Goal: Task Accomplishment & Management: Use online tool/utility

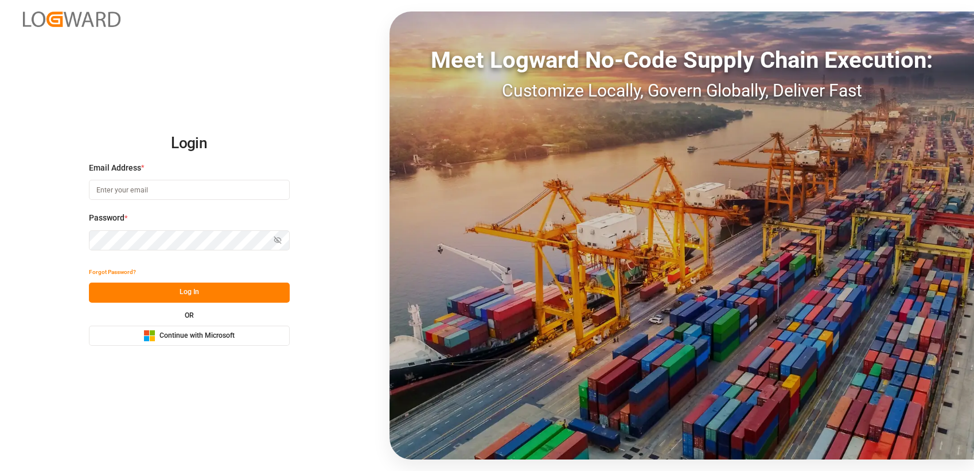
click at [171, 337] on span "Continue with Microsoft" at bounding box center [197, 336] width 75 height 10
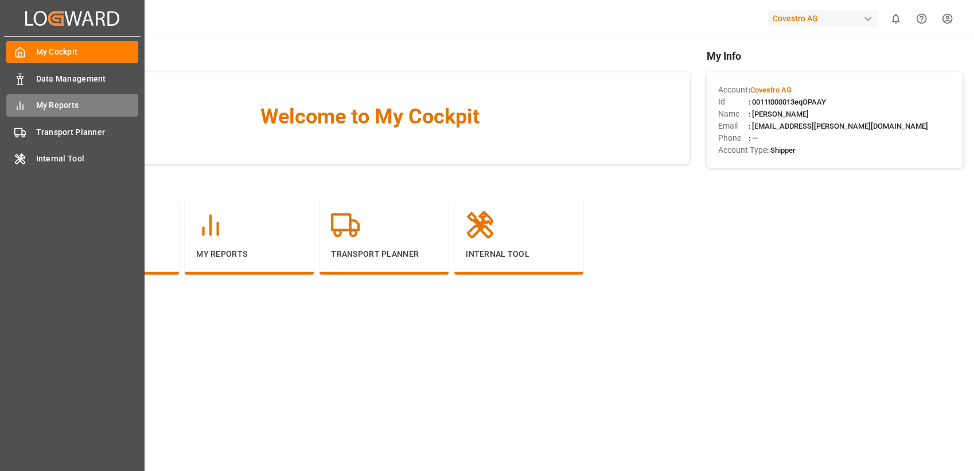
click at [25, 106] on icon at bounding box center [19, 105] width 11 height 11
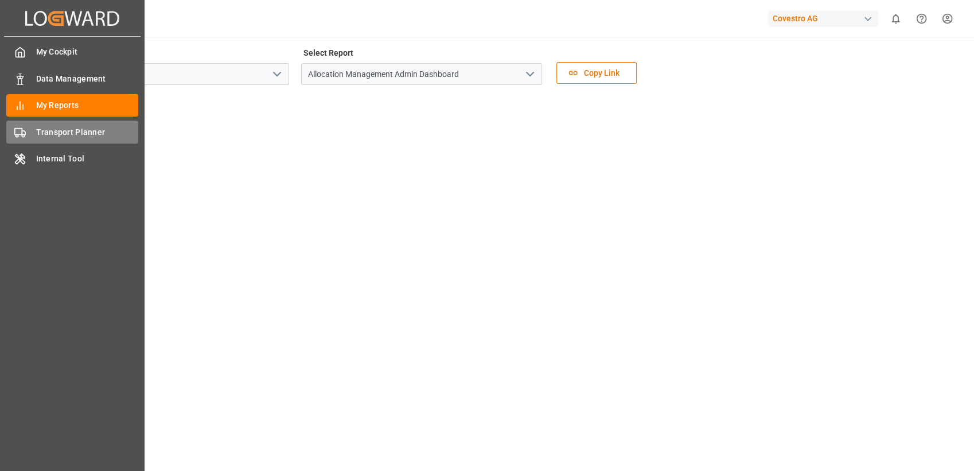
click at [48, 136] on span "Transport Planner" at bounding box center [87, 132] width 103 height 12
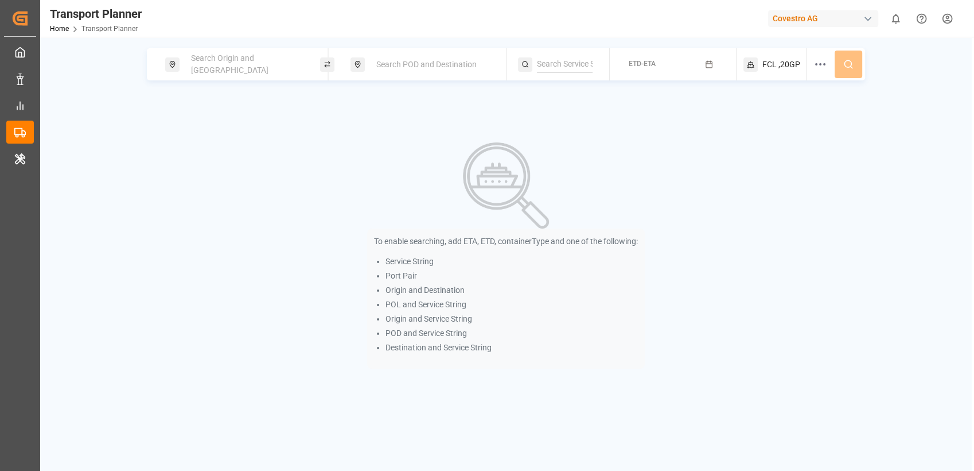
click at [235, 65] on span "Search Origin and POL" at bounding box center [229, 63] width 77 height 21
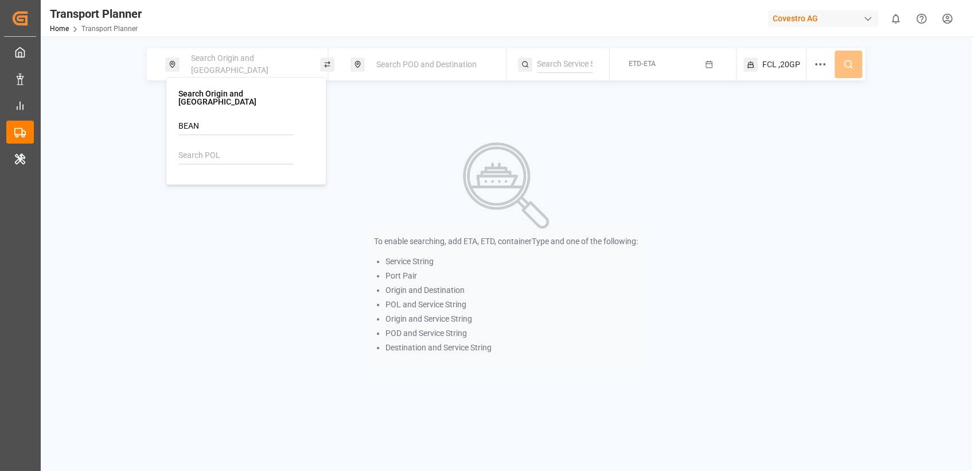
type input "BEANR"
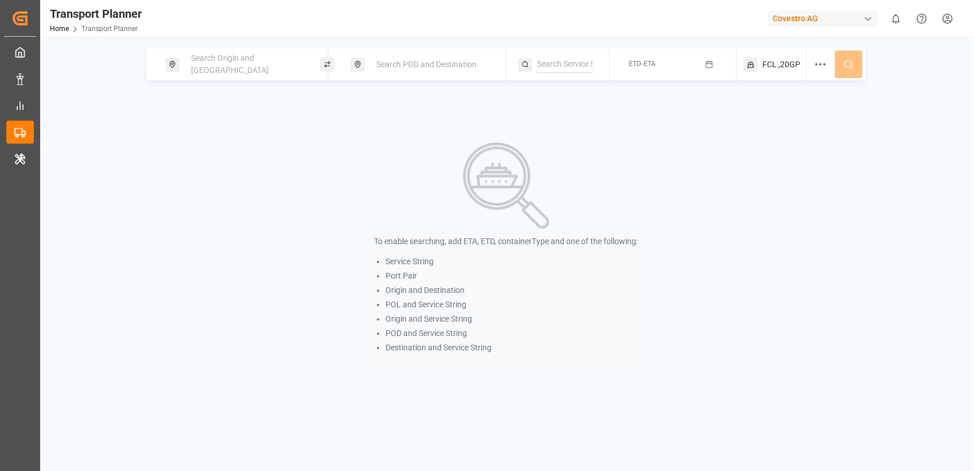
click at [239, 69] on div "Search Origin and POL" at bounding box center [246, 64] width 124 height 33
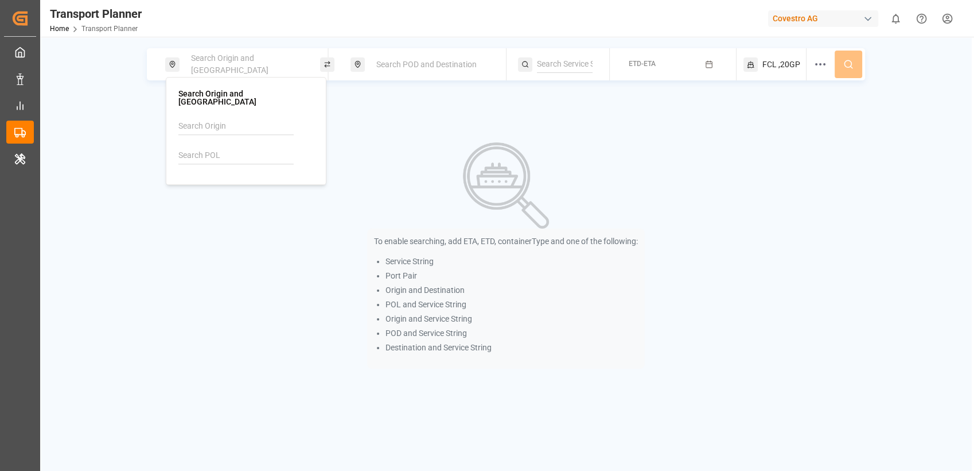
click at [226, 147] on input at bounding box center [235, 155] width 115 height 17
type input "BEANR"
click at [203, 177] on b "BEANR" at bounding box center [216, 181] width 26 height 9
click at [441, 71] on div "Search POD and Destination" at bounding box center [432, 64] width 124 height 21
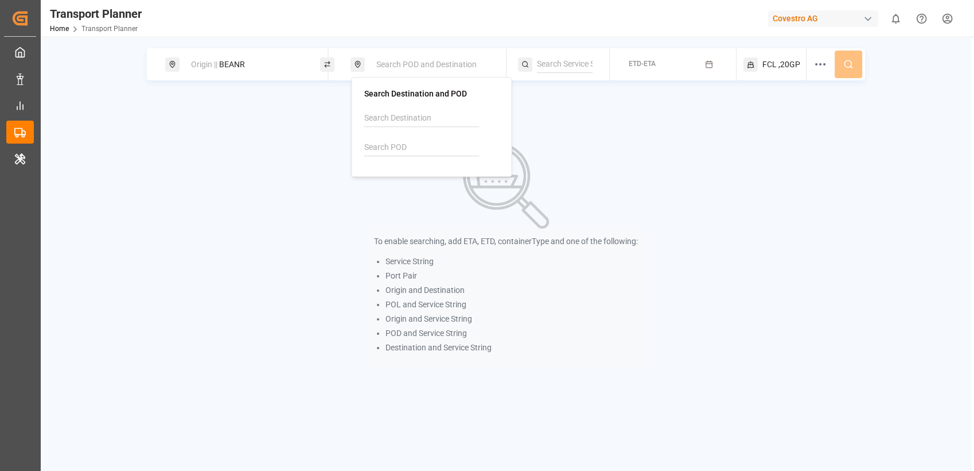
click at [409, 147] on input at bounding box center [421, 147] width 115 height 17
click at [409, 147] on input "M" at bounding box center [421, 147] width 115 height 17
type input "MXVER"
click at [393, 177] on b "MXVER" at bounding box center [401, 173] width 27 height 9
click at [701, 69] on button "ETD-ETA" at bounding box center [673, 64] width 112 height 22
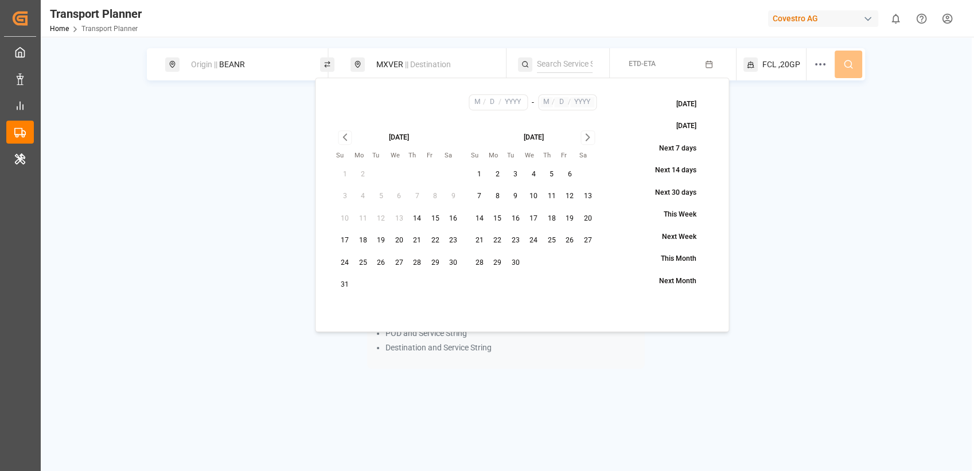
click at [673, 280] on button "Next Month" at bounding box center [671, 281] width 76 height 20
type input "9"
type input "1"
type input "2025"
type input "9"
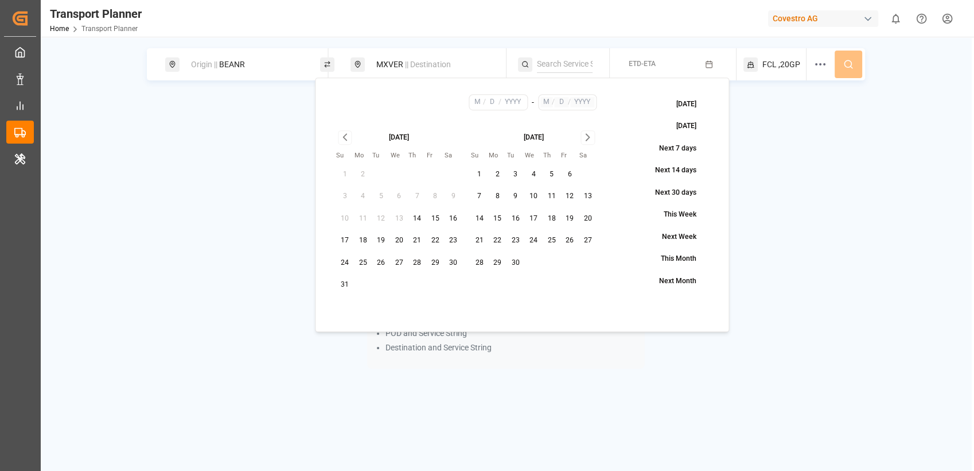
type input "30"
type input "2025"
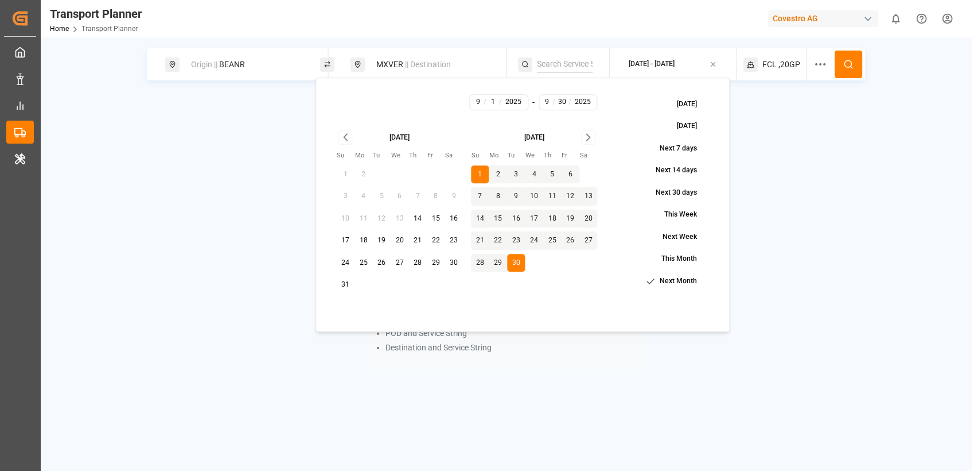
click at [593, 140] on icon "Go to next month" at bounding box center [588, 137] width 13 height 14
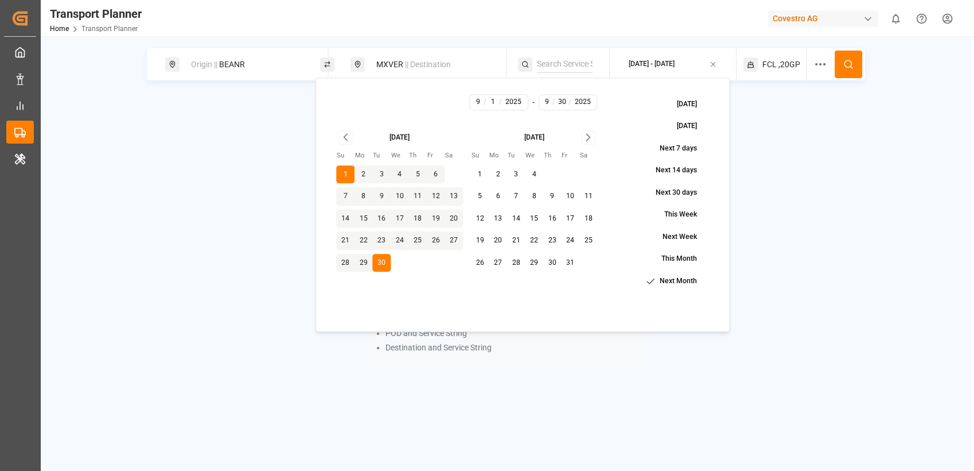
click at [593, 140] on icon "Go to next month" at bounding box center [588, 137] width 13 height 14
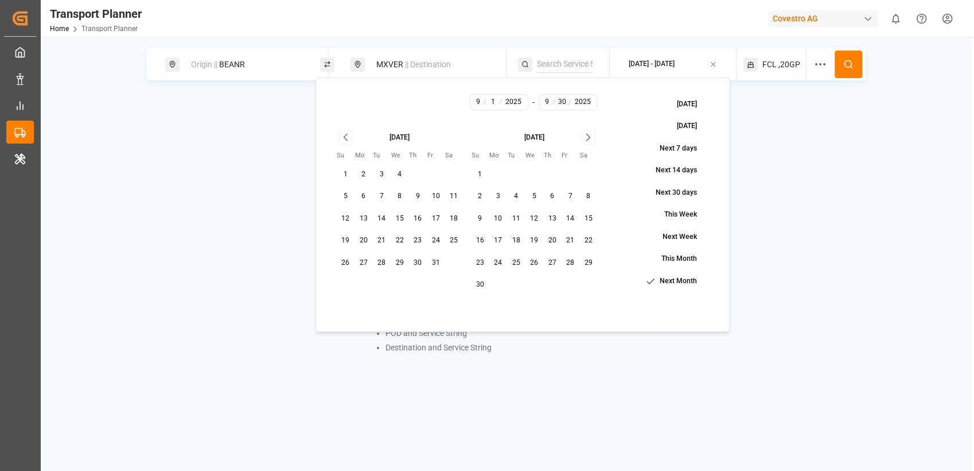
click at [593, 140] on icon "Go to next month" at bounding box center [588, 137] width 13 height 14
click at [533, 264] on button "31" at bounding box center [534, 263] width 18 height 18
type input "12"
type input "31"
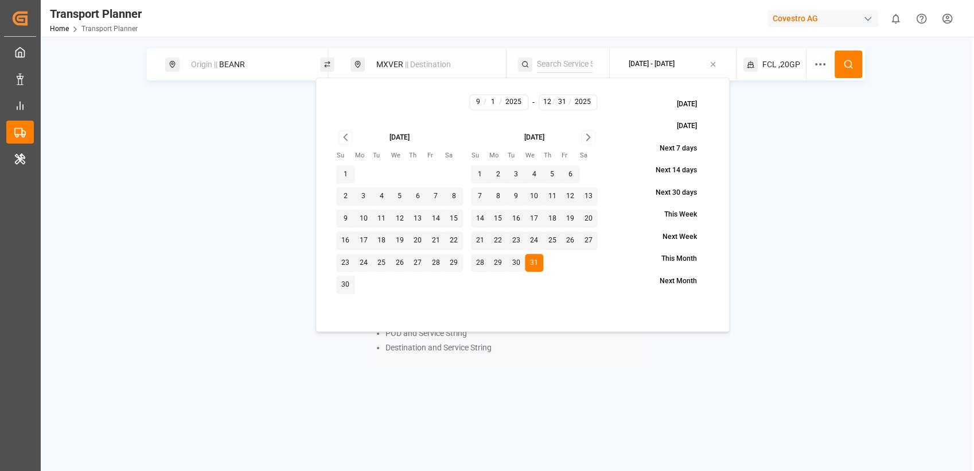
click at [844, 62] on icon at bounding box center [849, 64] width 10 height 10
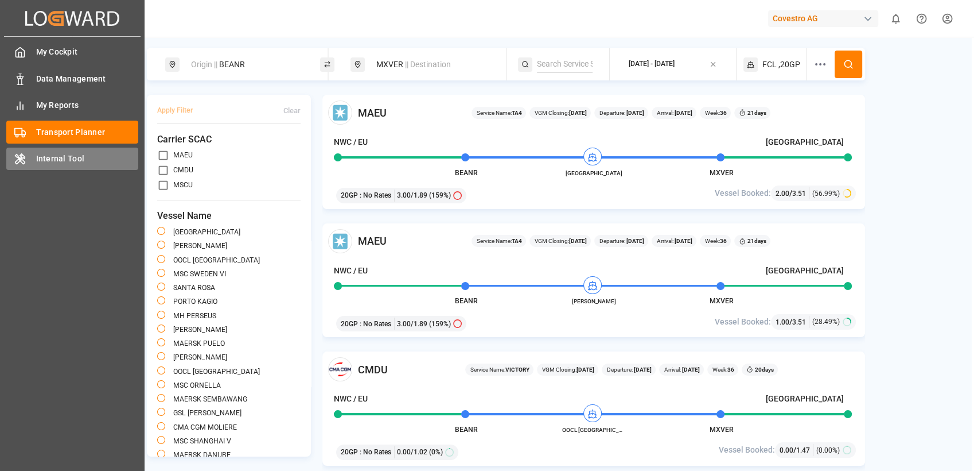
click at [92, 162] on span "Internal Tool" at bounding box center [87, 159] width 103 height 12
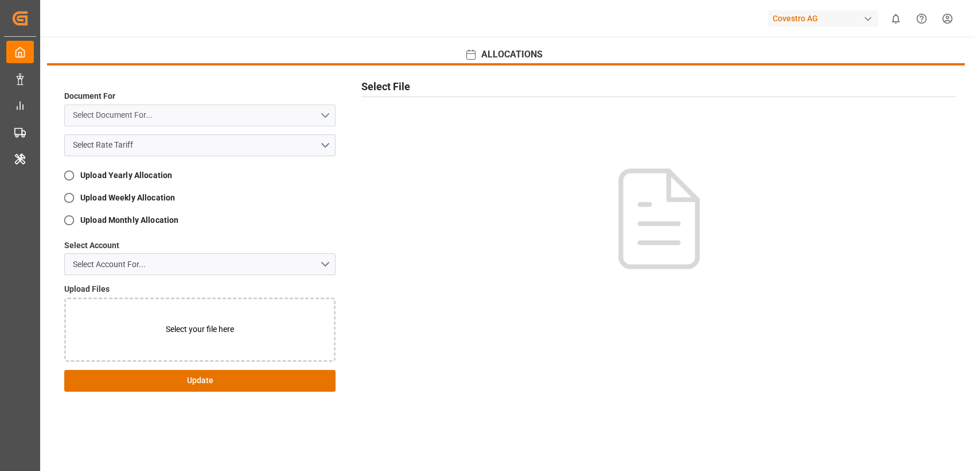
click at [203, 120] on button "Select Document For..." at bounding box center [199, 115] width 271 height 22
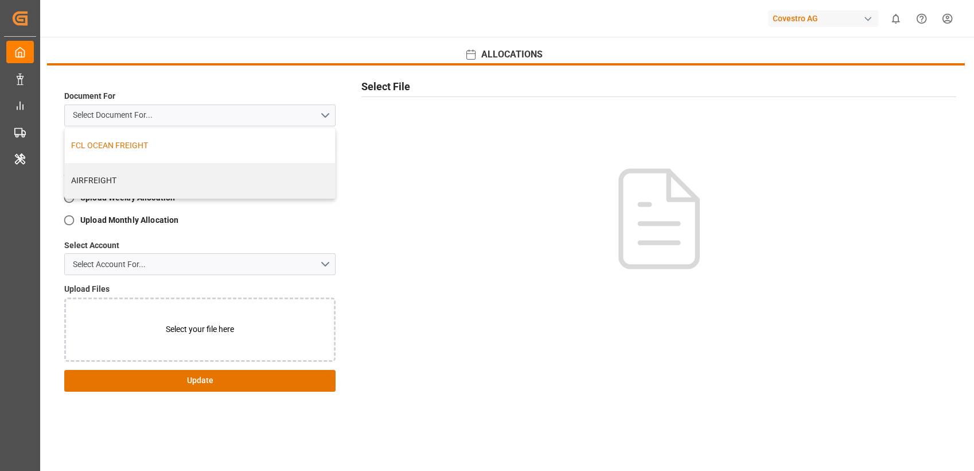
click at [149, 145] on div "FCL OCEAN FREIGHT" at bounding box center [200, 145] width 258 height 12
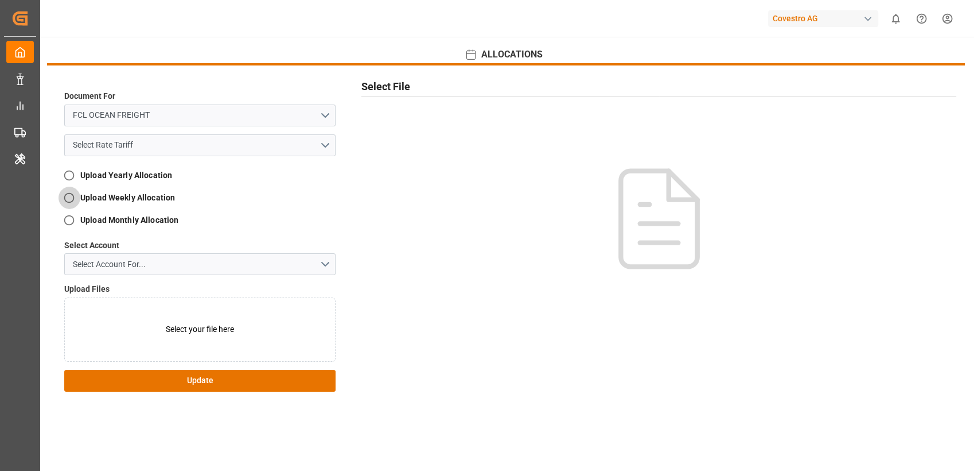
click at [73, 196] on input "Upload Weekly Allocation​" at bounding box center [69, 197] width 22 height 22
radio input "true"
click at [164, 258] on button "Select Account For..." at bounding box center [199, 264] width 271 height 22
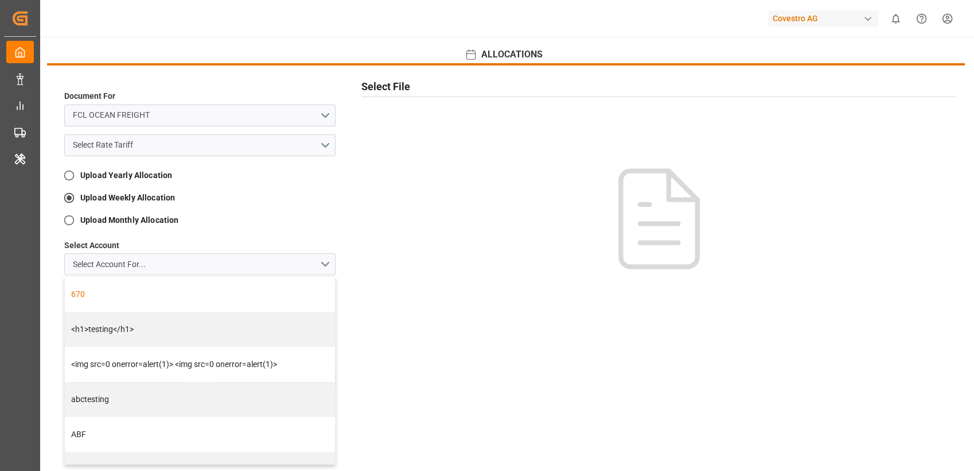
click at [583, 246] on div at bounding box center [659, 361] width 595 height 400
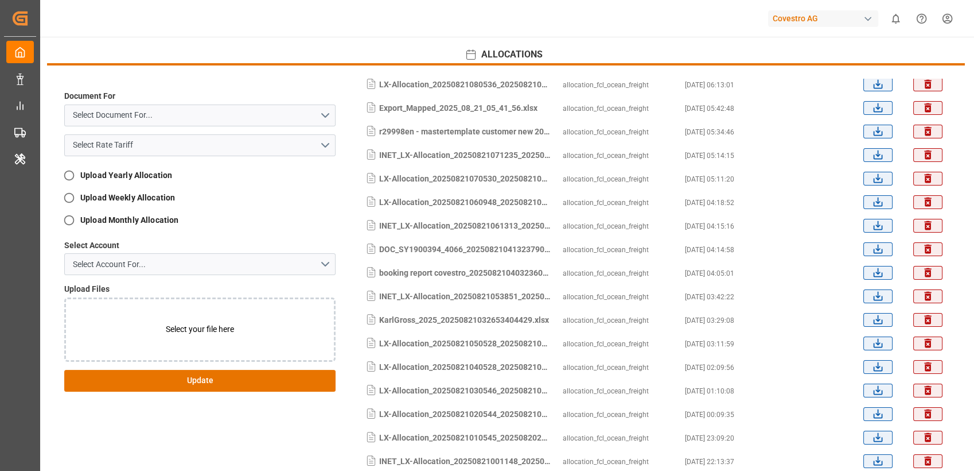
scroll to position [105, 0]
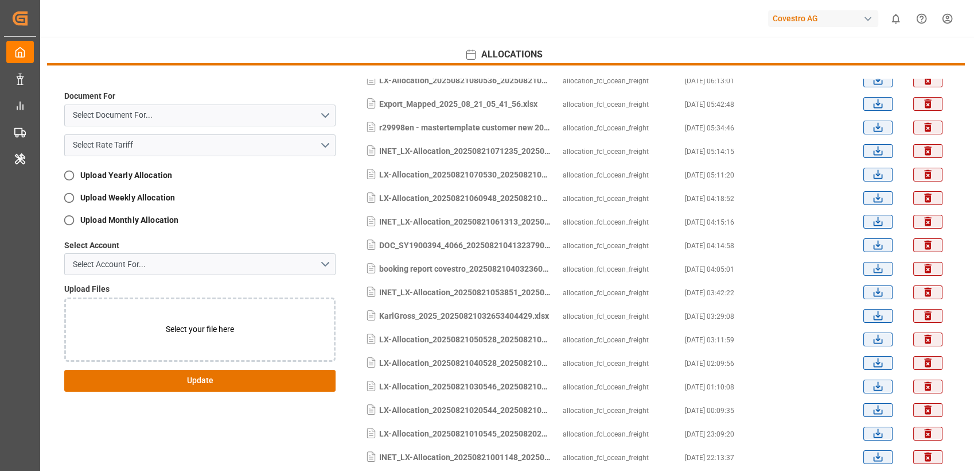
click at [611, 267] on icon "submit" at bounding box center [878, 268] width 12 height 12
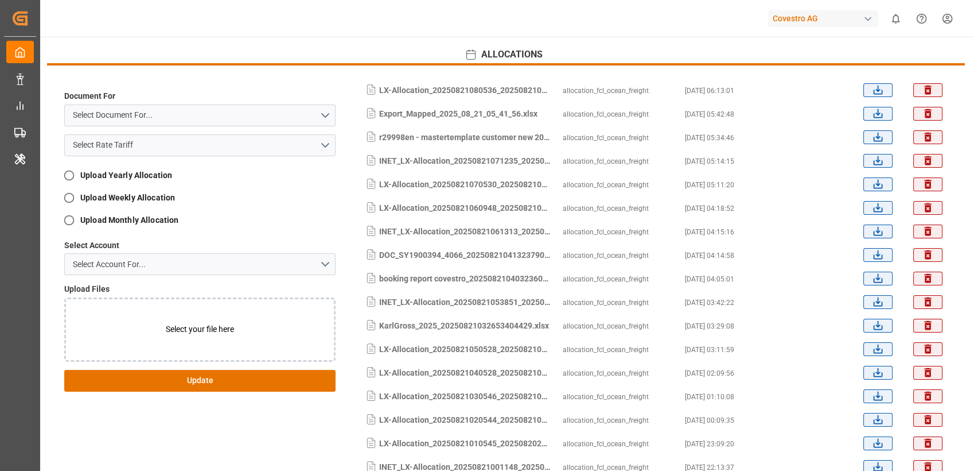
scroll to position [1171, 0]
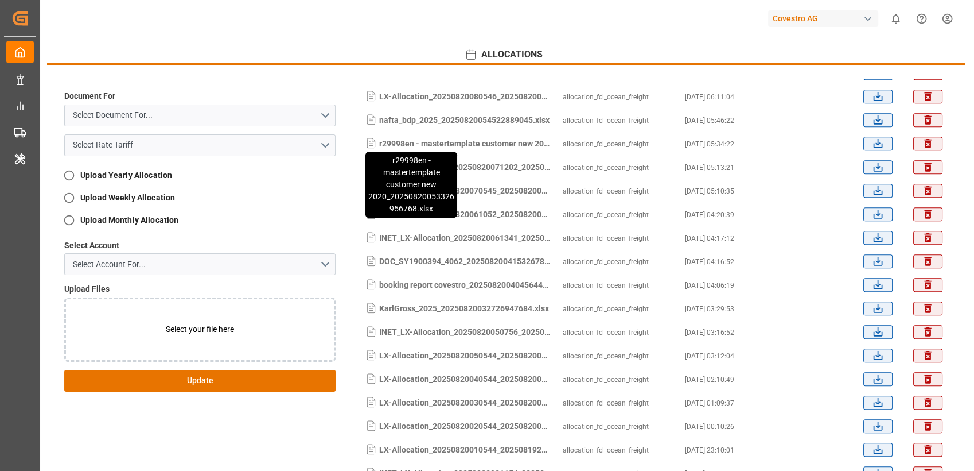
click at [490, 137] on div "r29998en - mastertemplate customer new 2020_20250820053326956768.xlsx" at bounding box center [465, 143] width 172 height 13
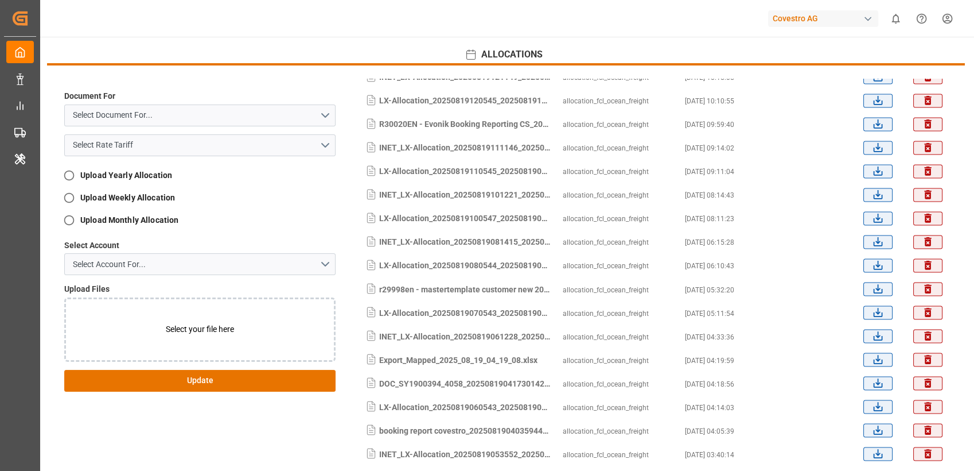
scroll to position [0, 0]
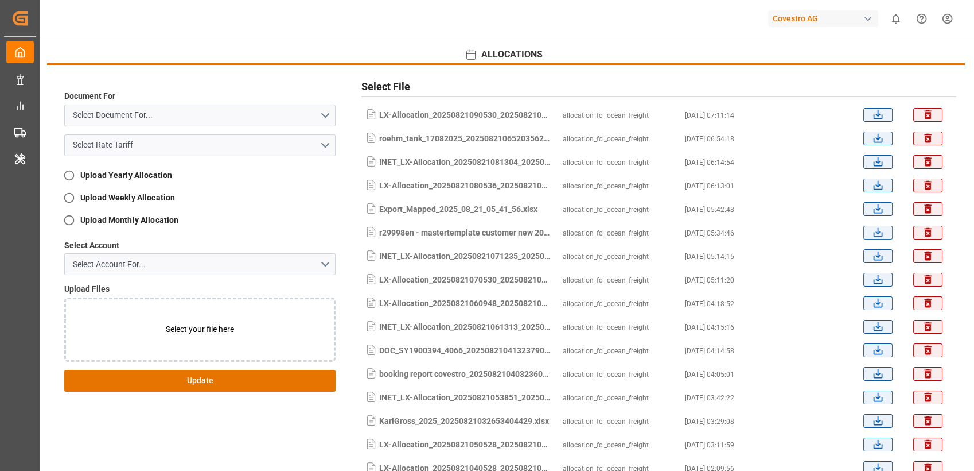
click at [611, 234] on icon "submit" at bounding box center [878, 232] width 12 height 12
click at [611, 232] on icon "submit" at bounding box center [878, 232] width 12 height 12
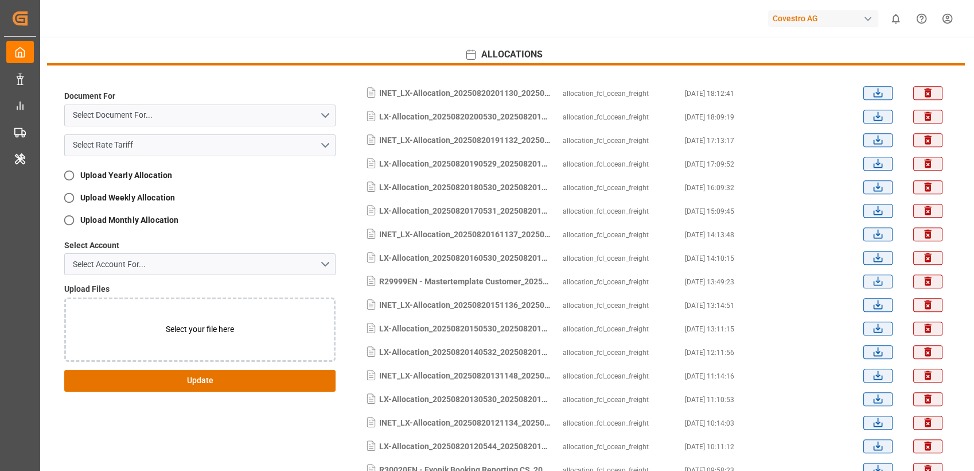
click at [611, 281] on button "submit" at bounding box center [878, 281] width 29 height 14
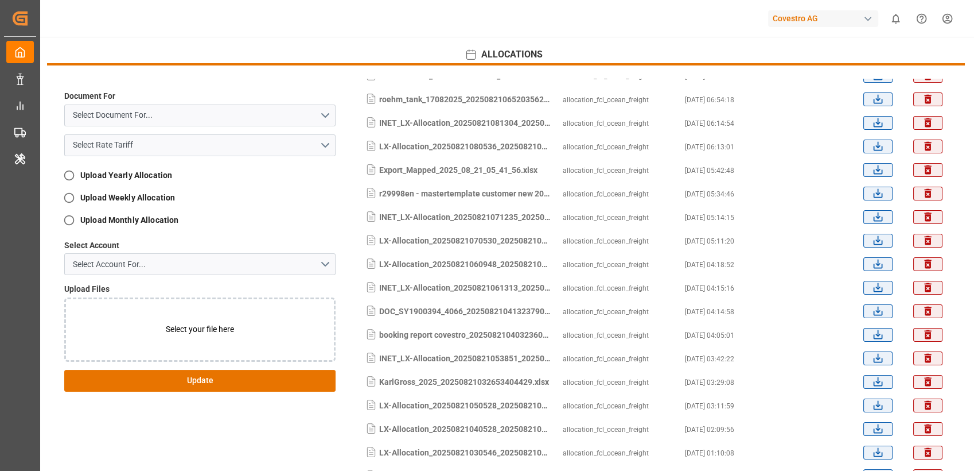
scroll to position [0, 0]
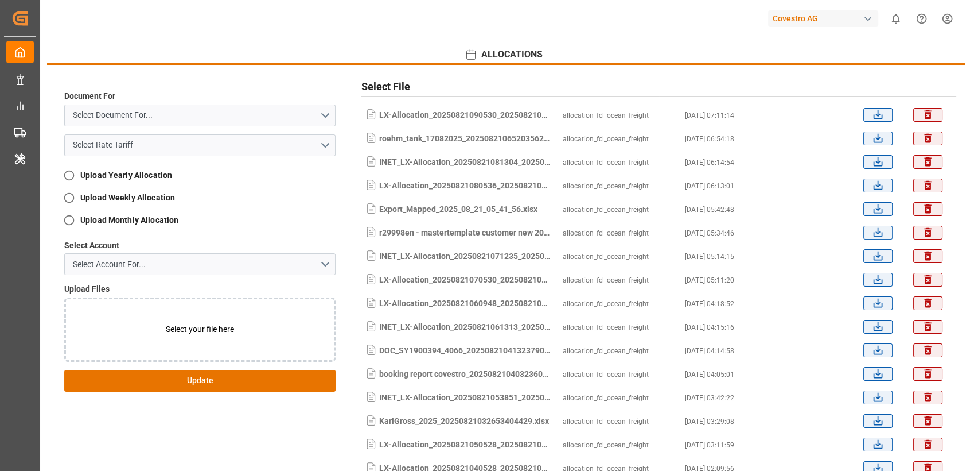
click at [611, 232] on icon "submit" at bounding box center [878, 232] width 12 height 12
click at [611, 25] on div "Covestro AG" at bounding box center [823, 18] width 110 height 17
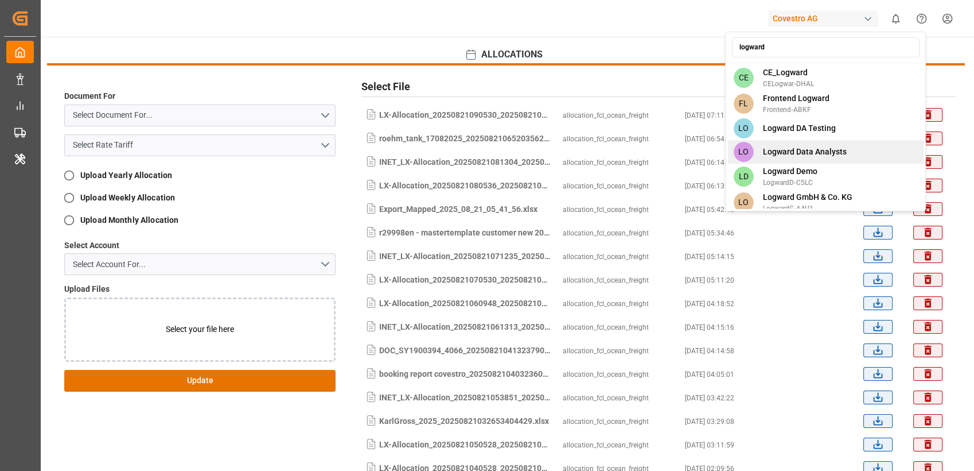
type input "logward"
click at [611, 153] on span "Logward Data Analysts" at bounding box center [805, 152] width 84 height 12
